Goal: Complete application form: Complete application form

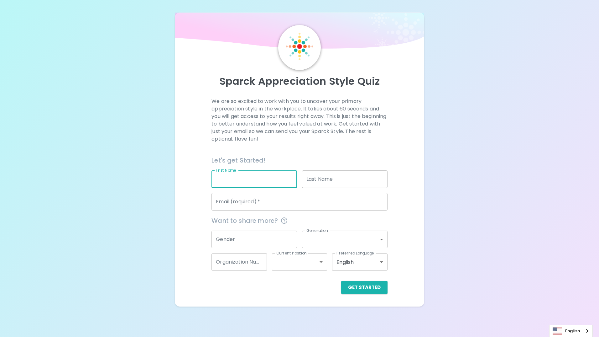
drag, startPoint x: 0, startPoint y: 0, endPoint x: 238, endPoint y: 181, distance: 299.5
click at [238, 181] on input "First Name" at bounding box center [255, 179] width 86 height 18
type input "[GEOGRAPHIC_DATA]"
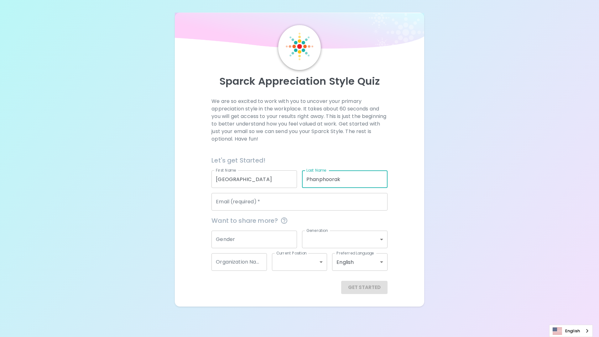
type input "Phanphoorak"
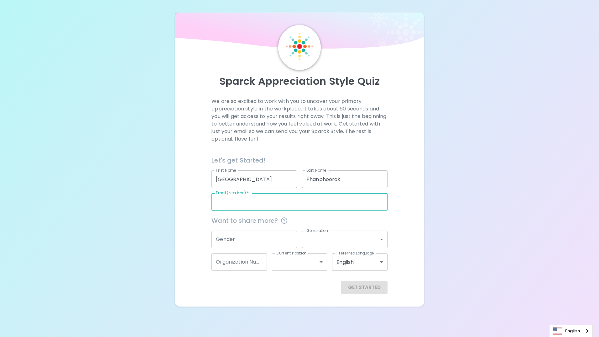
click at [233, 206] on input "Email (required)   *" at bounding box center [300, 202] width 176 height 18
drag, startPoint x: 307, startPoint y: 203, endPoint x: 279, endPoint y: 203, distance: 28.5
click at [278, 202] on input "[EMAIL_ADDRESS][DOMAIN_NAME]" at bounding box center [300, 202] width 176 height 18
type input "[EMAIL_ADDRESS][DOMAIN_NAME]"
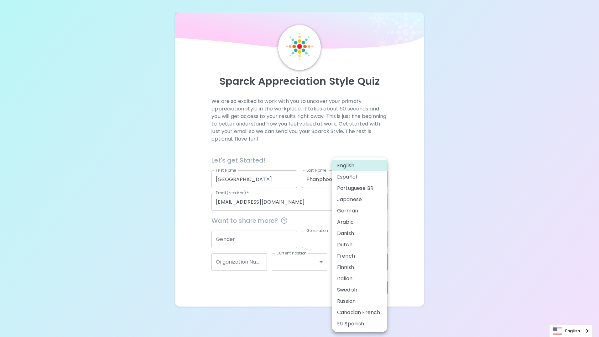
click at [359, 264] on body "Sparck Appreciation Style Quiz We are so excited to work with you to uncover yo…" at bounding box center [299, 168] width 599 height 337
click at [403, 252] on div at bounding box center [299, 168] width 599 height 337
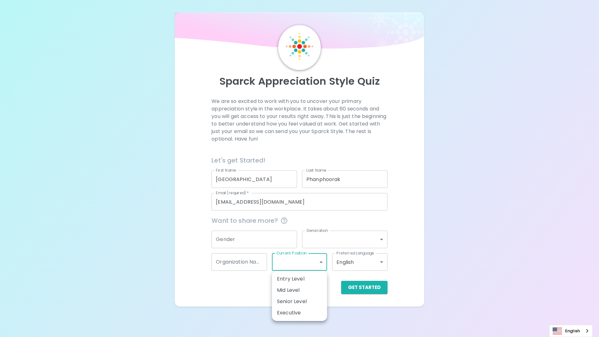
click at [300, 264] on body "Sparck Appreciation Style Quiz We are so excited to work with you to uncover yo…" at bounding box center [299, 168] width 599 height 337
click at [253, 284] on div at bounding box center [299, 168] width 599 height 337
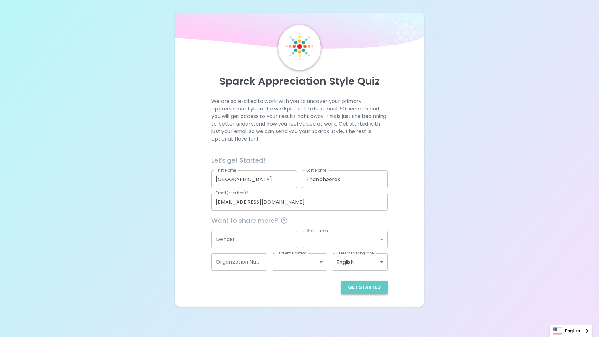
click at [367, 287] on button "Get Started" at bounding box center [364, 286] width 46 height 13
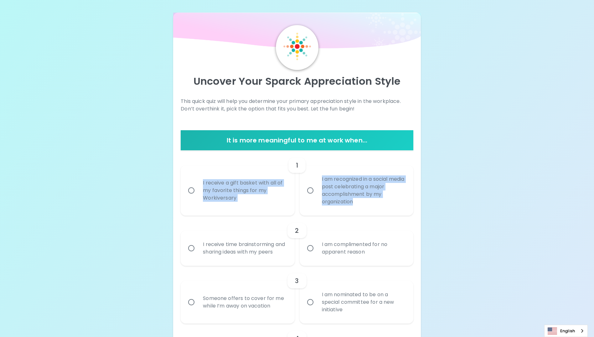
drag, startPoint x: 202, startPoint y: 176, endPoint x: 384, endPoint y: 204, distance: 184.3
click at [384, 204] on div "I receive a gift basket with all of my favorite things for my Workiversary I am…" at bounding box center [295, 187] width 238 height 55
copy div "I receive a gift basket with all of my favorite things for my Workiversary I am…"
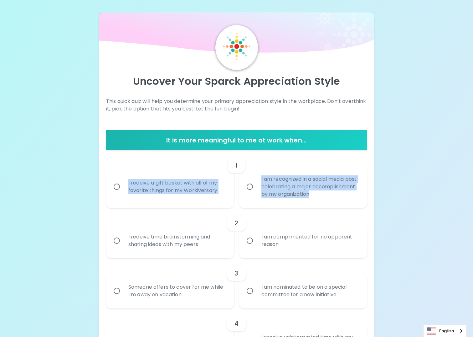
click at [203, 180] on div "I receive a gift basket with all of my favorite things for my Workiversary" at bounding box center [176, 186] width 107 height 30
click at [123, 180] on input "I receive a gift basket with all of my favorite things for my Workiversary" at bounding box center [116, 186] width 13 height 13
radio input "true"
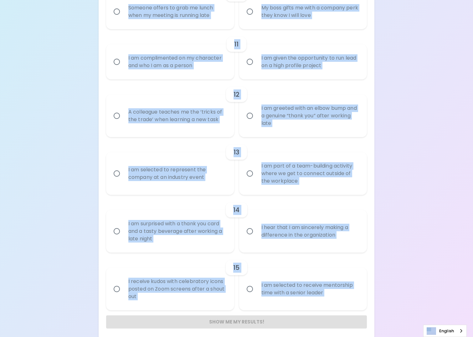
scroll to position [672, 0]
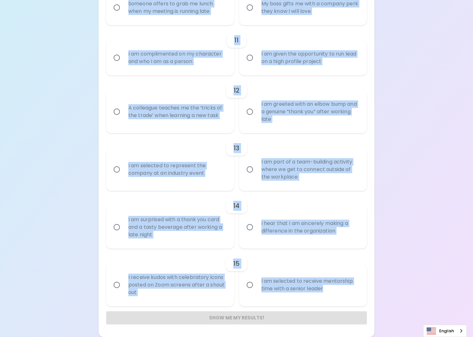
drag, startPoint x: 143, startPoint y: 119, endPoint x: 338, endPoint y: 299, distance: 265.2
copy div "6 L ipsumdo s amet consec adip eli se do eiusmodt incidi utl et Doloremagnaa E …"
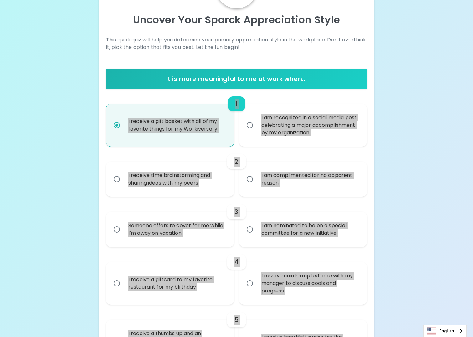
scroll to position [0, 0]
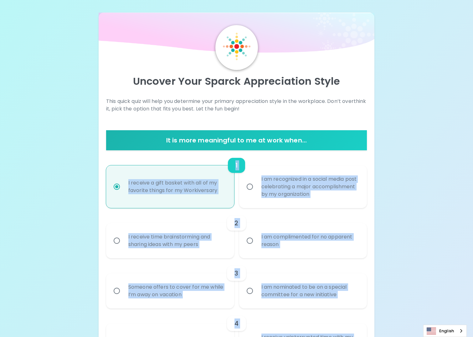
click at [186, 207] on label "I receive a gift basket with all of my favorite things for my Workiversary" at bounding box center [167, 186] width 128 height 43
click at [123, 193] on input "I receive a gift basket with all of my favorite things for my Workiversary" at bounding box center [116, 186] width 13 height 13
click at [255, 217] on div "2" at bounding box center [236, 222] width 261 height 15
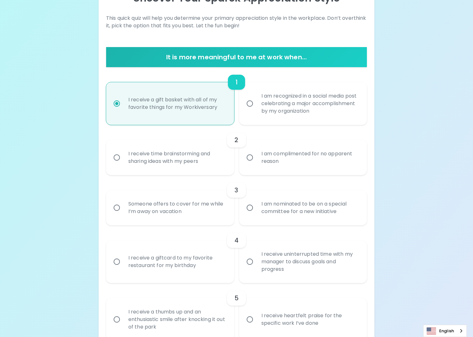
scroll to position [94, 0]
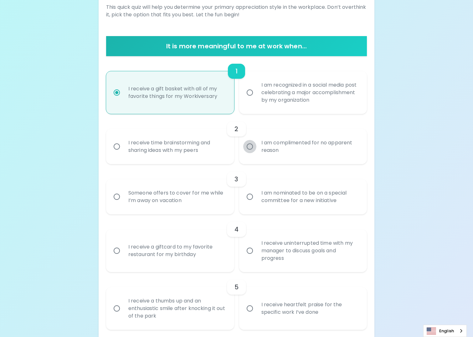
click at [254, 146] on input "I am complimented for no apparent reason" at bounding box center [249, 146] width 13 height 13
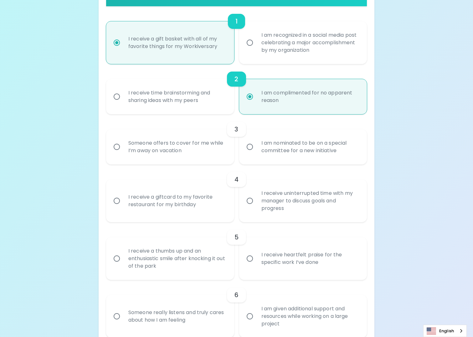
scroll to position [144, 0]
radio input "true"
click at [110, 145] on input "Someone offers to cover for me while I’m away on vacation" at bounding box center [116, 146] width 13 height 13
radio input "false"
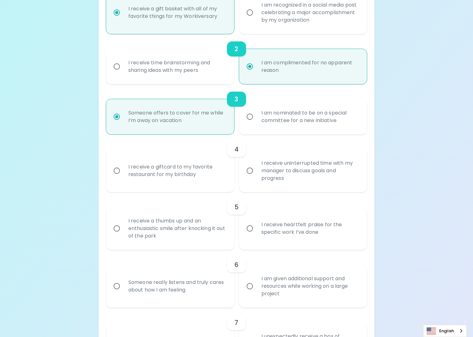
scroll to position [194, 0]
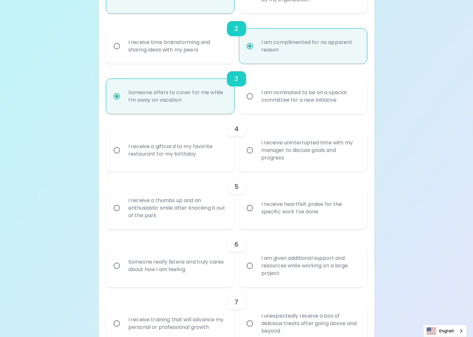
radio input "true"
click at [255, 152] on input "I receive uninterrupted time with my manager to discuss goals and progress" at bounding box center [249, 150] width 13 height 13
radio input "false"
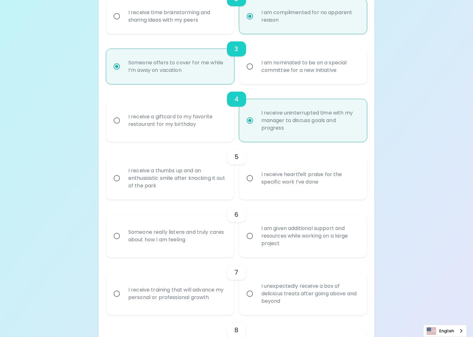
scroll to position [244, 0]
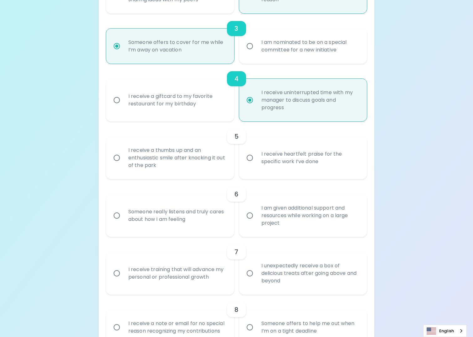
radio input "true"
click at [250, 160] on input "I receive heartfelt praise for the specific work I’ve done" at bounding box center [249, 157] width 13 height 13
radio input "false"
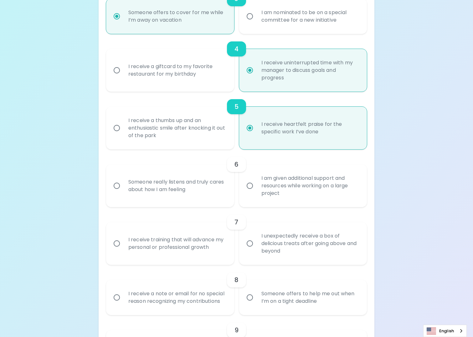
scroll to position [295, 0]
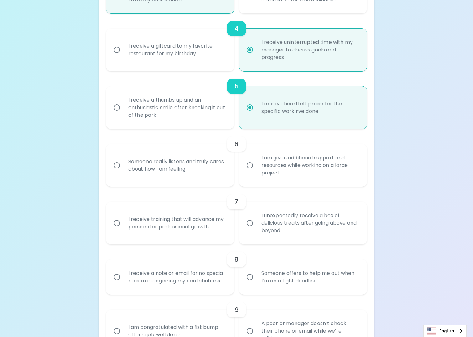
radio input "true"
click at [121, 165] on input "Someone really listens and truly cares about how I am feeling" at bounding box center [116, 165] width 13 height 13
radio input "false"
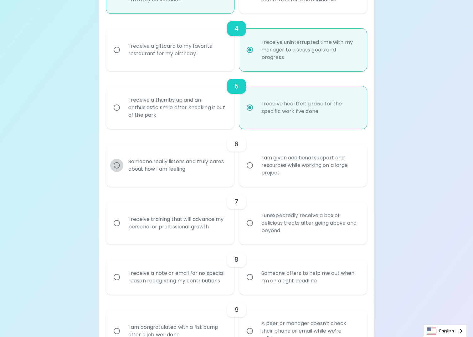
radio input "false"
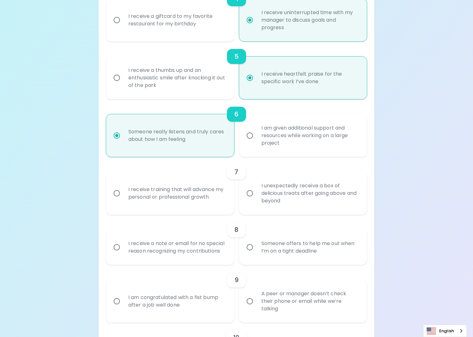
scroll to position [345, 0]
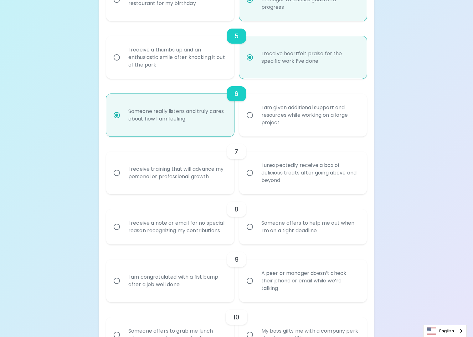
radio input "true"
click at [118, 174] on input "I receive training that will advance my personal or professional growth" at bounding box center [116, 172] width 13 height 13
radio input "false"
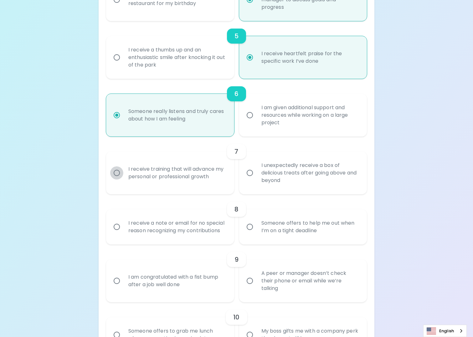
radio input "false"
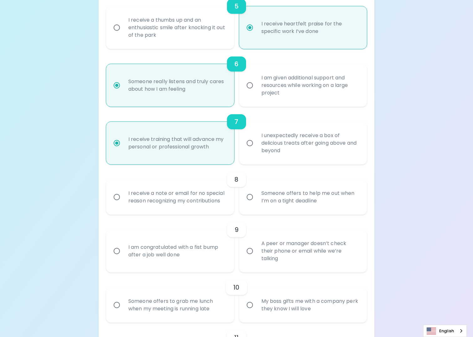
scroll to position [395, 0]
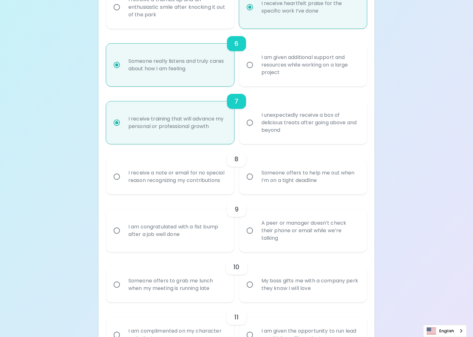
radio input "true"
drag, startPoint x: 254, startPoint y: 175, endPoint x: 314, endPoint y: 184, distance: 60.3
click at [254, 175] on input "Someone offers to help me out when I’m on a tight deadline" at bounding box center [249, 176] width 13 height 13
radio input "false"
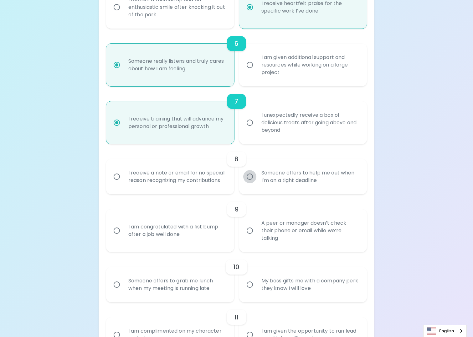
radio input "false"
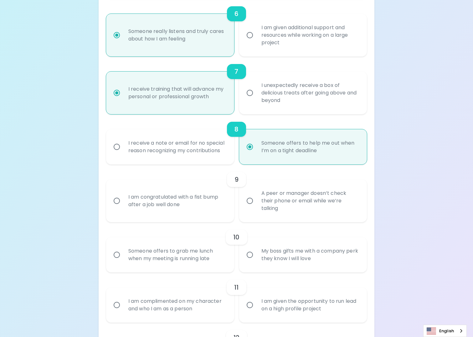
scroll to position [445, 0]
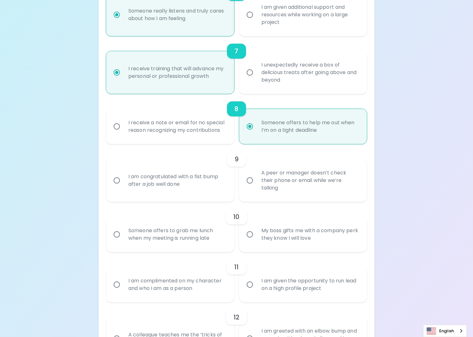
radio input "true"
click at [252, 183] on input "A peer or manager doesn’t check their phone or email while we’re talking" at bounding box center [249, 180] width 13 height 13
radio input "false"
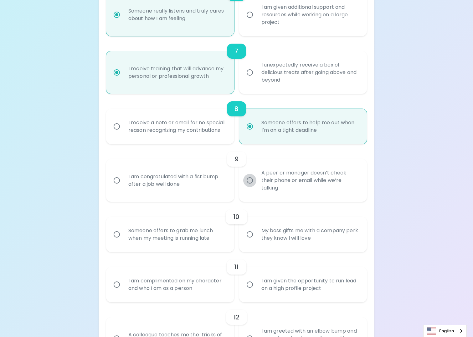
radio input "false"
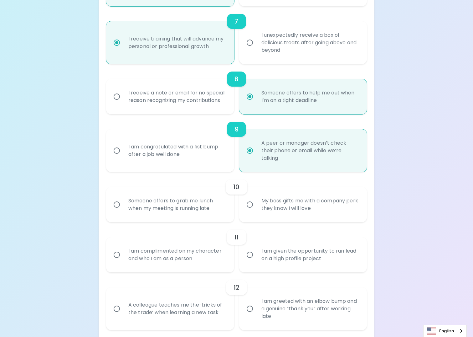
scroll to position [495, 0]
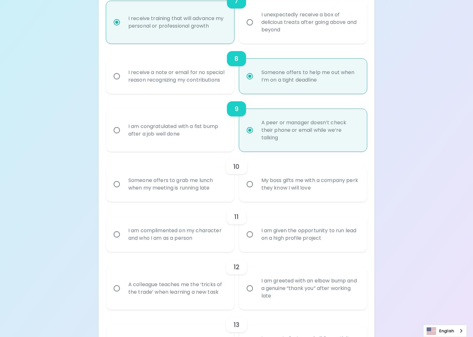
radio input "true"
click at [126, 184] on div "Someone offers to grab me lunch when my meeting is running late" at bounding box center [176, 184] width 107 height 30
click at [123, 184] on input "Someone offers to grab me lunch when my meeting is running late" at bounding box center [116, 183] width 13 height 13
radio input "false"
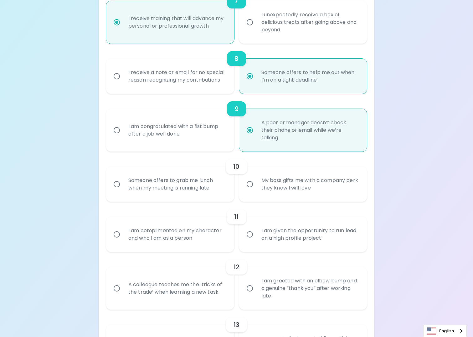
radio input "false"
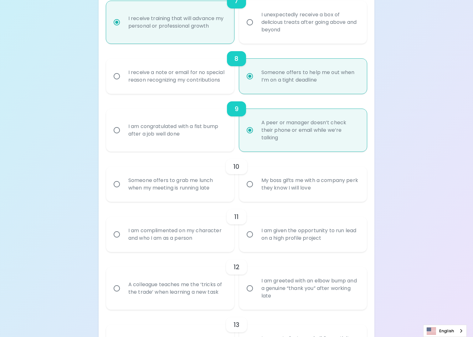
radio input "false"
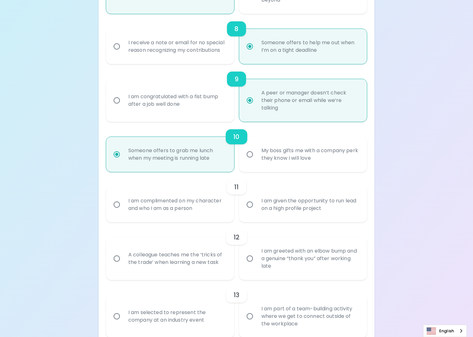
scroll to position [545, 0]
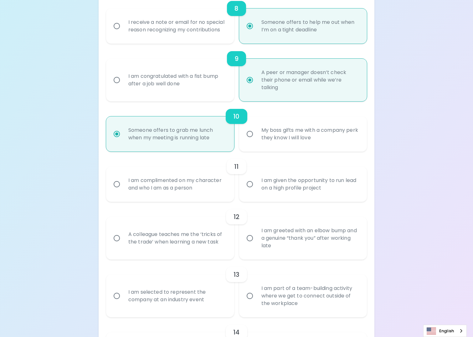
radio input "true"
click at [118, 189] on input "I am complimented on my character and who I am as a person" at bounding box center [116, 183] width 13 height 13
radio input "false"
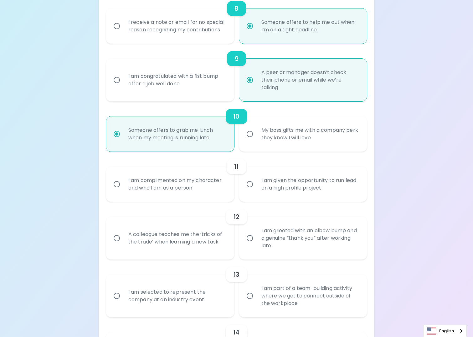
radio input "false"
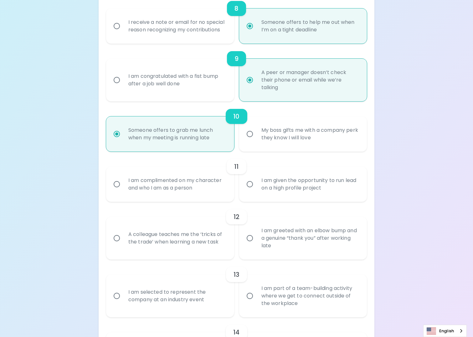
radio input "false"
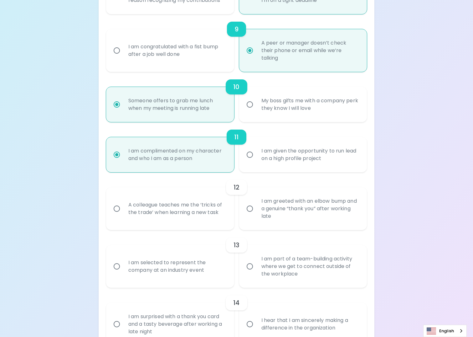
scroll to position [595, 0]
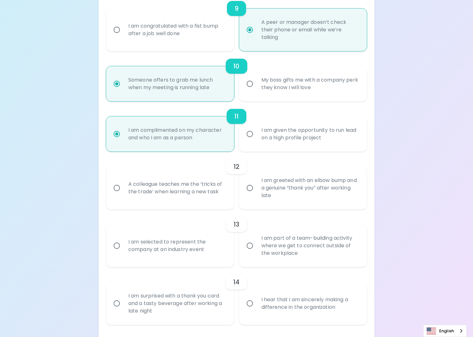
radio input "true"
click at [116, 189] on input "A colleague teaches me the ‘tricks of the trade’ when learning a new task" at bounding box center [116, 187] width 13 height 13
radio input "false"
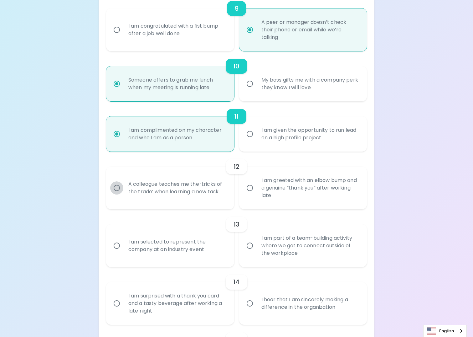
radio input "false"
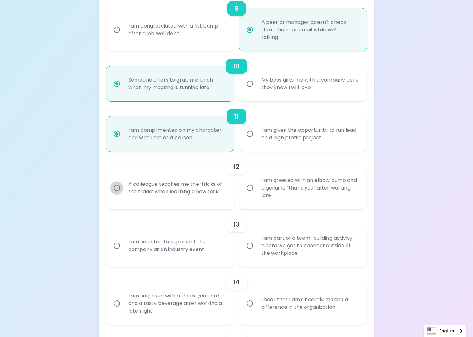
radio input "false"
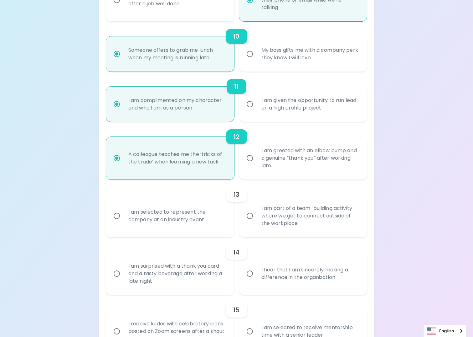
scroll to position [646, 0]
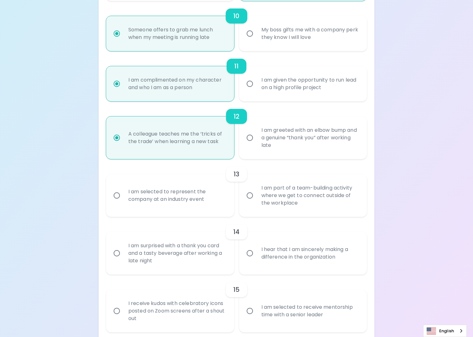
radio input "true"
drag, startPoint x: 252, startPoint y: 195, endPoint x: 257, endPoint y: 195, distance: 4.7
click at [253, 195] on input "I am part of a team-building activity where we get to connect outside of the wo…" at bounding box center [249, 195] width 13 height 13
radio input "false"
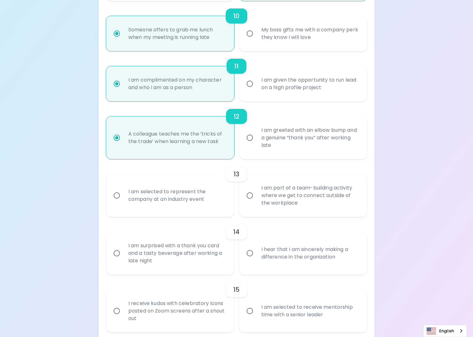
radio input "false"
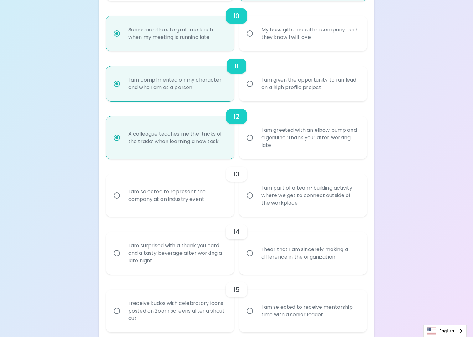
radio input "false"
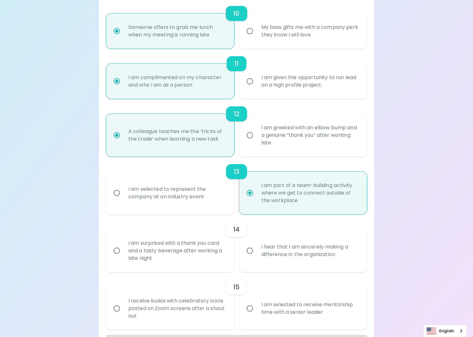
scroll to position [672, 0]
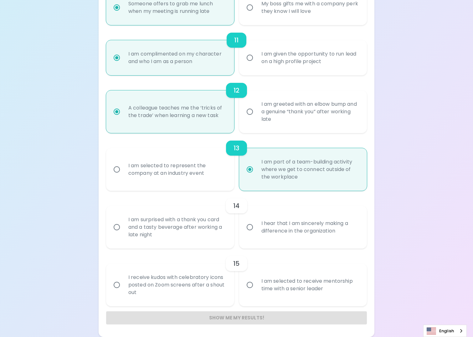
radio input "true"
click at [253, 227] on input "I hear that I am sincerely making a difference in the organization" at bounding box center [249, 226] width 13 height 13
radio input "false"
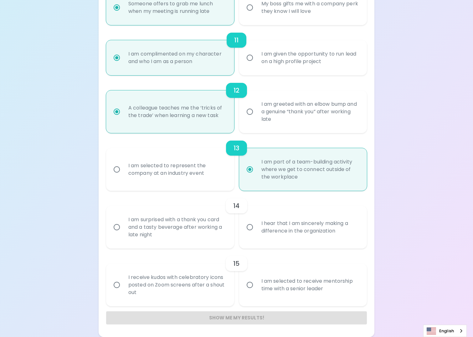
radio input "false"
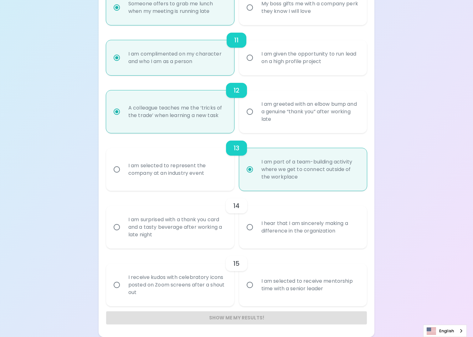
radio input "false"
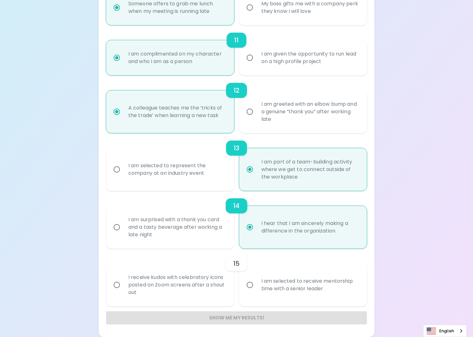
radio input "true"
click at [250, 283] on input "I am selected to receive mentorship time with a senior leader" at bounding box center [249, 284] width 13 height 13
radio input "false"
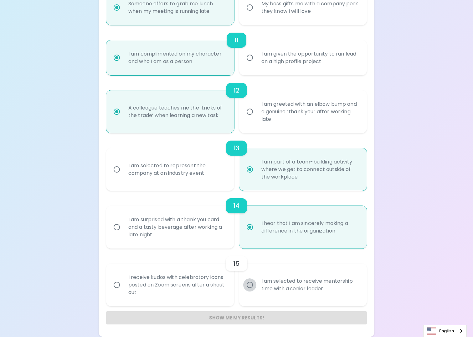
radio input "false"
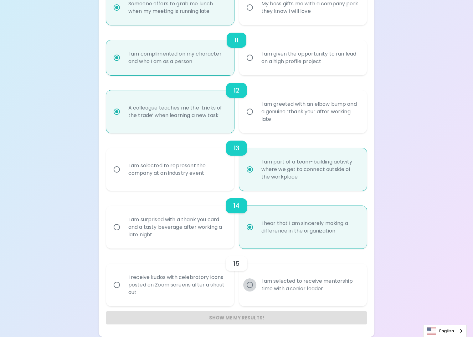
radio input "false"
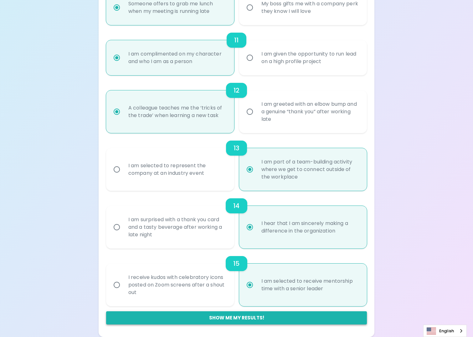
radio input "true"
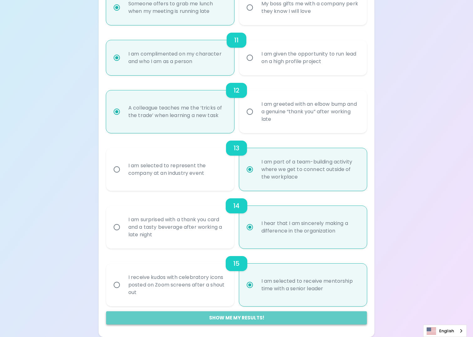
click at [277, 318] on button "Show me my results!" at bounding box center [236, 317] width 261 height 13
radio input "false"
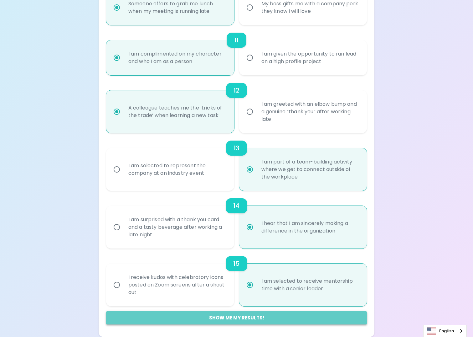
radio input "false"
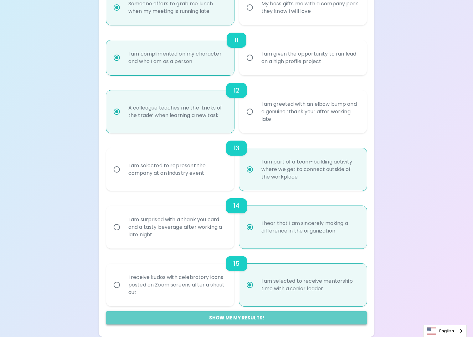
radio input "false"
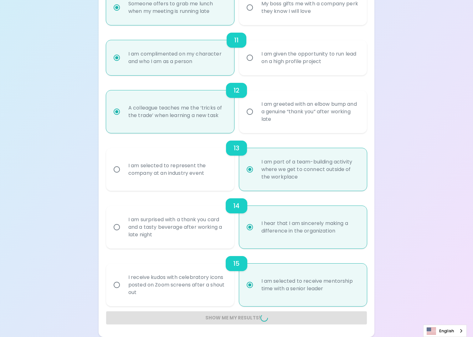
radio input "false"
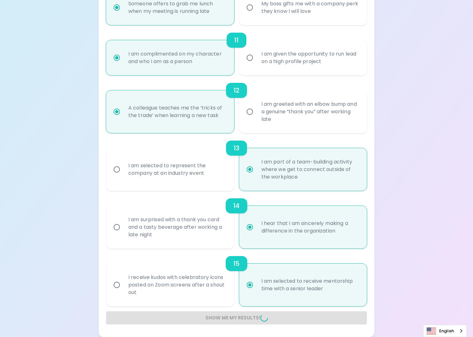
radio input "false"
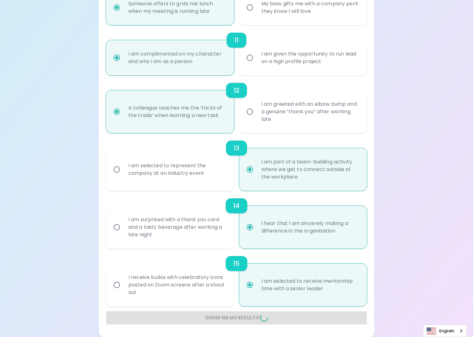
radio input "false"
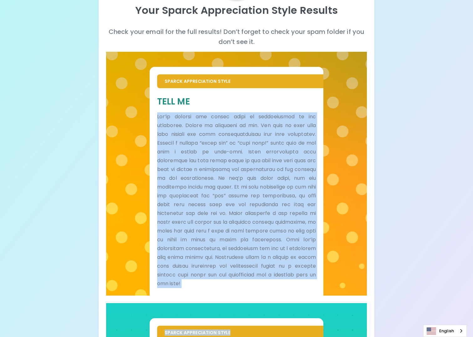
scroll to position [89, 0]
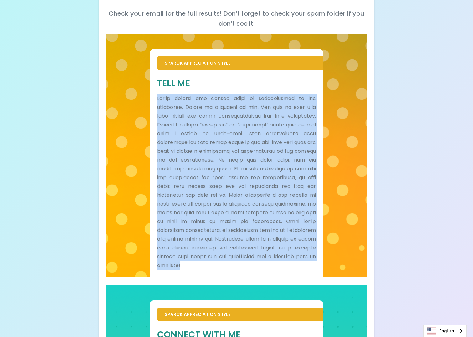
drag, startPoint x: 158, startPoint y: 176, endPoint x: 290, endPoint y: 276, distance: 166.0
click at [290, 269] on p at bounding box center [236, 181] width 159 height 175
copy p "Lor’ip dolorsi ame consec adipi el seddoeiusmod te inc utlaboree. Dolore ma ali…"
click at [183, 119] on p at bounding box center [236, 181] width 159 height 175
drag, startPoint x: 158, startPoint y: 98, endPoint x: 311, endPoint y: 275, distance: 234.2
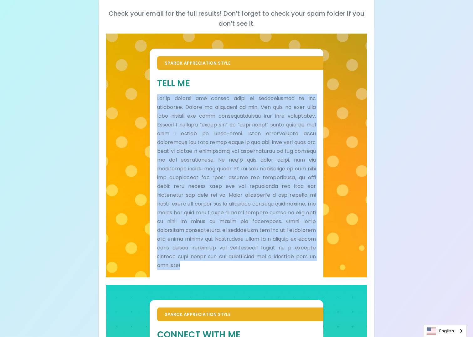
click at [311, 269] on p at bounding box center [236, 181] width 159 height 175
copy p "Lor’ip dolorsi ame consec adipi el seddoeiusmod te inc utlaboree. Dolore ma ali…"
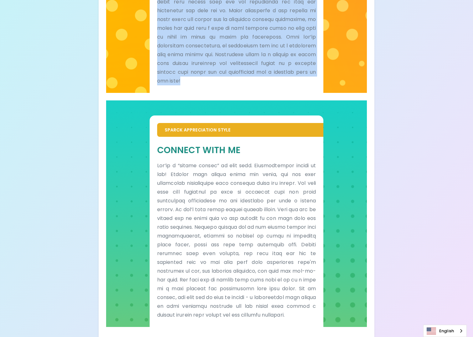
scroll to position [292, 0]
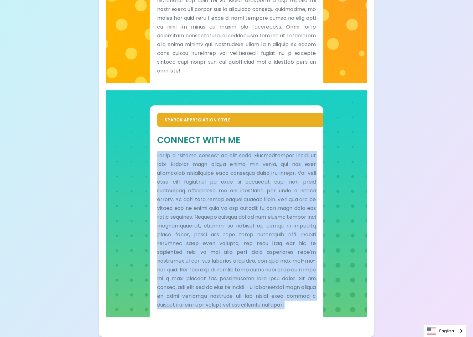
drag, startPoint x: 158, startPoint y: 155, endPoint x: 308, endPoint y: 304, distance: 210.9
click at [308, 304] on p at bounding box center [236, 230] width 159 height 158
copy p "Lor’ip d “sitame consec” ad elit sedd. Eiusmodtempor incidi ut lab! Etdolor mag…"
click at [238, 209] on p at bounding box center [236, 230] width 159 height 158
drag, startPoint x: 157, startPoint y: 156, endPoint x: 309, endPoint y: 308, distance: 214.3
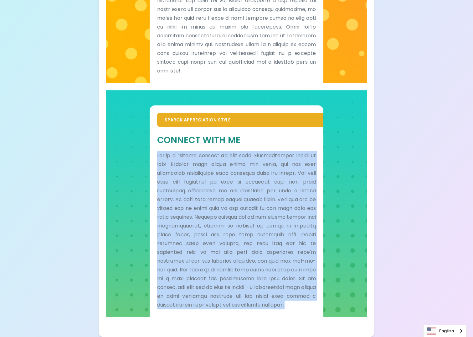
click at [309, 308] on p at bounding box center [236, 230] width 159 height 158
copy p "Lor’ip d “sitame consec” ad elit sedd. Eiusmodtempor incidi ut lab! Etdolor mag…"
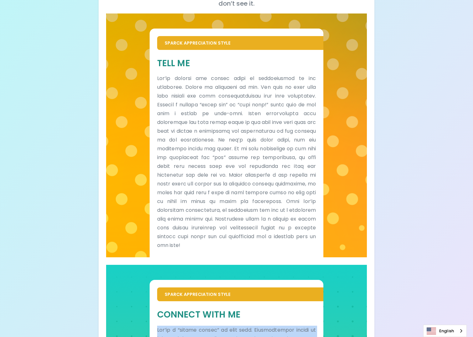
scroll to position [10, 0]
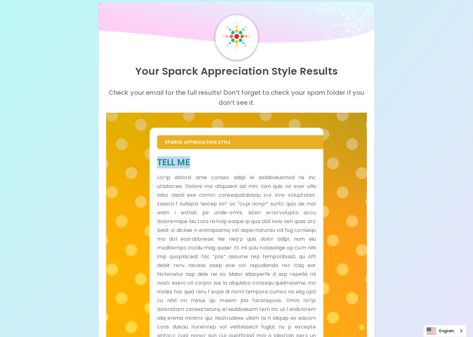
drag, startPoint x: 191, startPoint y: 160, endPoint x: 156, endPoint y: 160, distance: 35.4
click at [156, 160] on div "Tell Me" at bounding box center [237, 252] width 174 height 207
copy h5 "Tell Me"
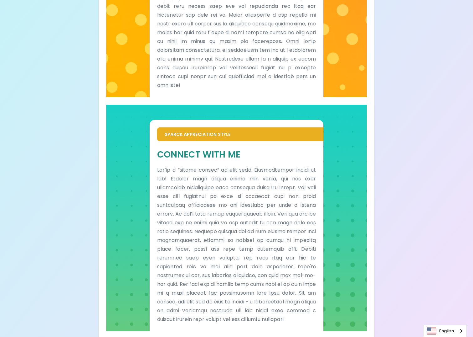
scroll to position [292, 0]
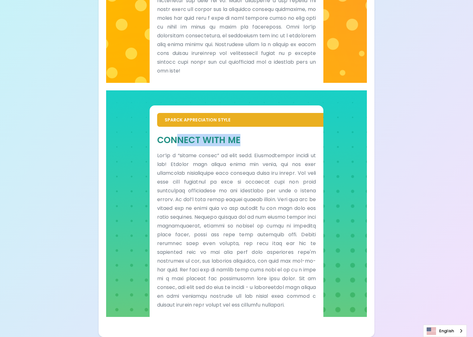
drag, startPoint x: 246, startPoint y: 144, endPoint x: 175, endPoint y: 143, distance: 70.5
click at [175, 143] on h5 "Connect With Me" at bounding box center [236, 140] width 159 height 12
